Goal: Find specific page/section: Find specific page/section

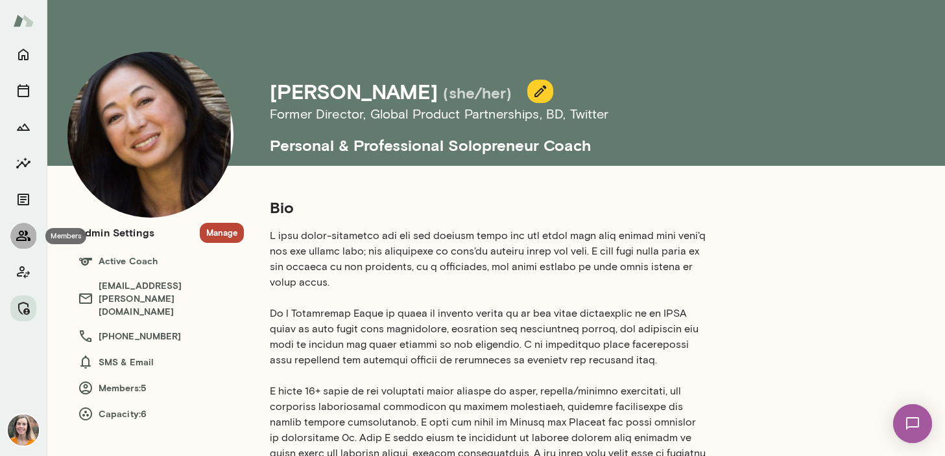
click at [23, 235] on icon "Members" at bounding box center [24, 236] width 16 height 16
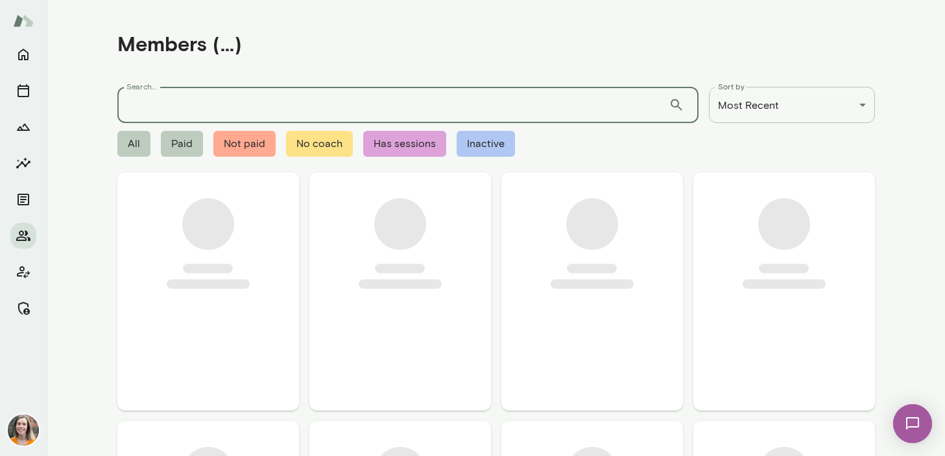
click at [209, 100] on input "Search..." at bounding box center [392, 105] width 551 height 36
paste input "**********"
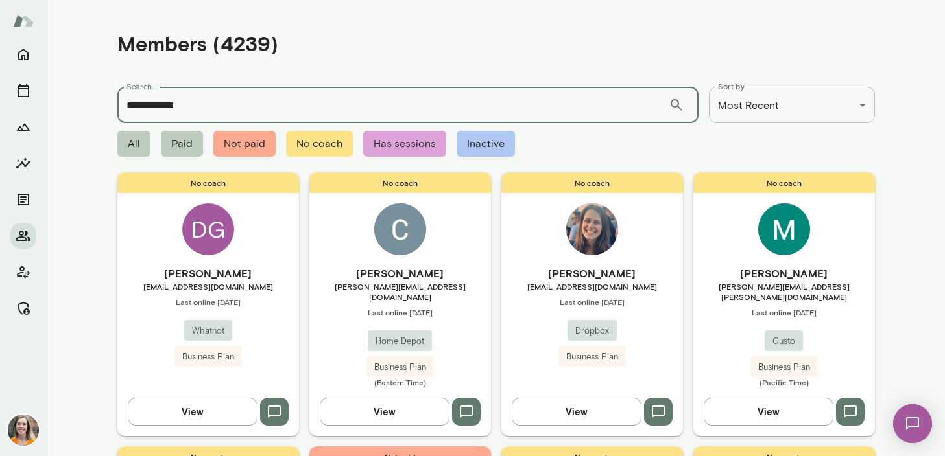
type input "**********"
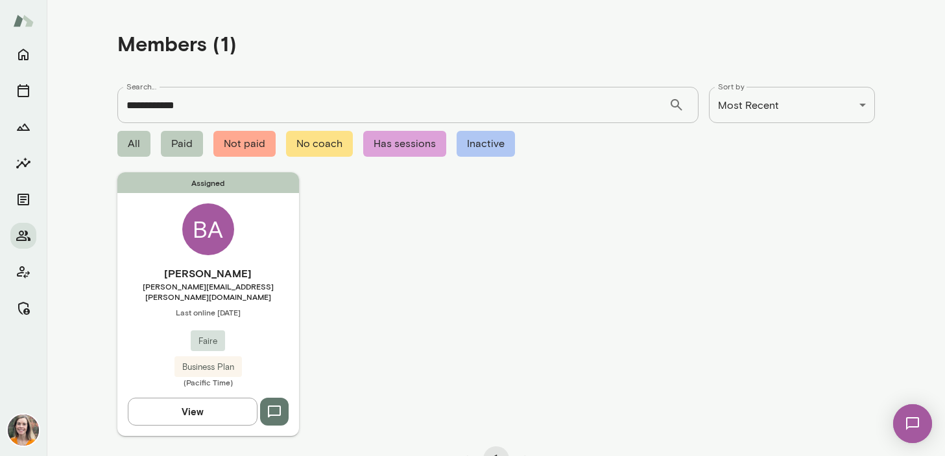
click at [263, 273] on h6 "[PERSON_NAME]" at bounding box center [208, 274] width 182 height 16
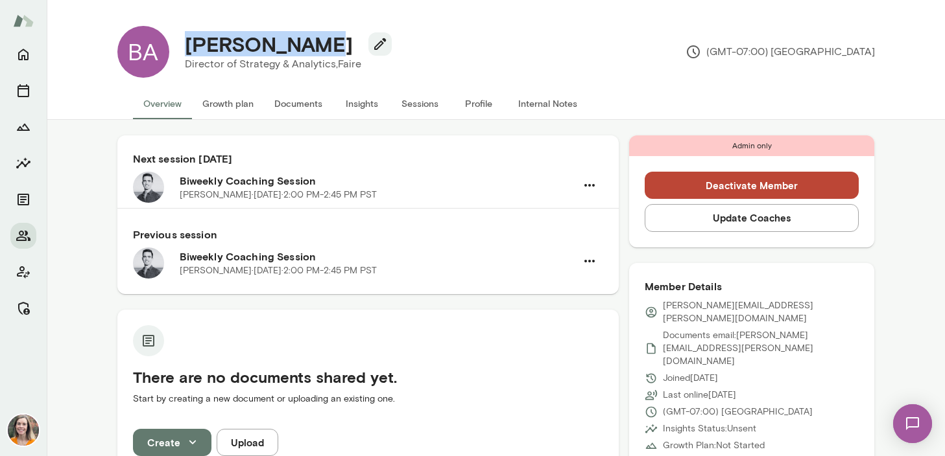
drag, startPoint x: 305, startPoint y: 45, endPoint x: 187, endPoint y: 43, distance: 117.4
click at [187, 43] on h4 "[PERSON_NAME]" at bounding box center [269, 44] width 168 height 25
copy h4 "[PERSON_NAME]"
click at [414, 103] on button "Sessions" at bounding box center [420, 103] width 58 height 31
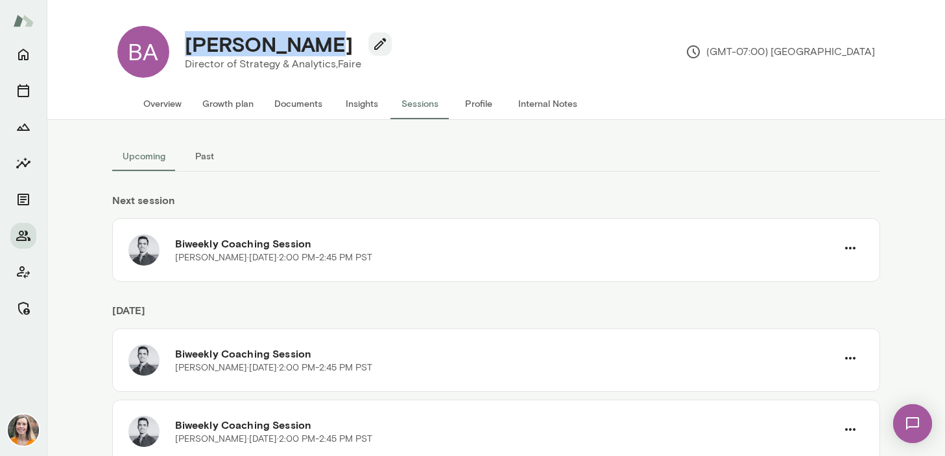
click at [200, 153] on button "Past" at bounding box center [205, 156] width 58 height 31
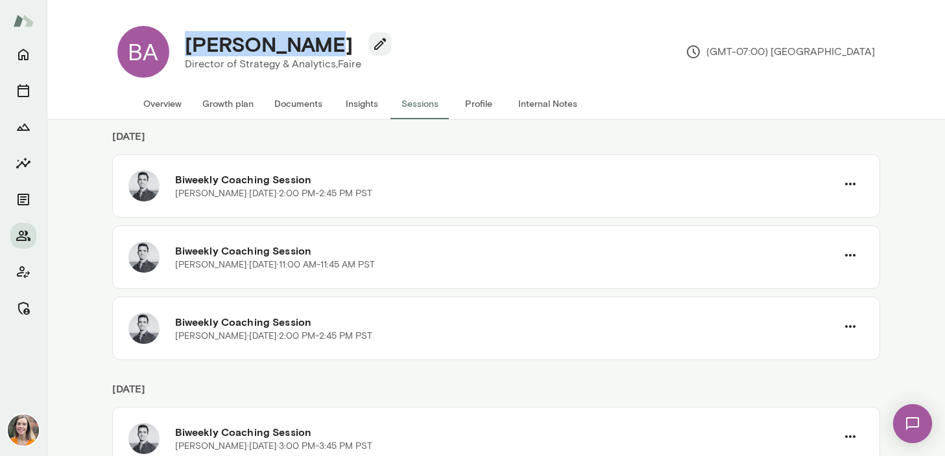
scroll to position [65, 0]
